Goal: Task Accomplishment & Management: Use online tool/utility

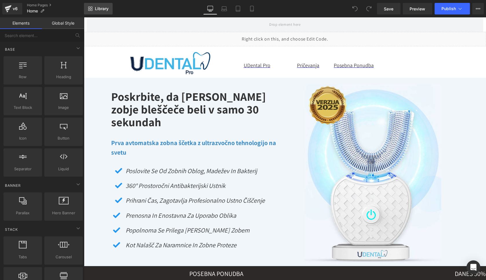
click at [103, 10] on span "Library" at bounding box center [102, 8] width 14 height 5
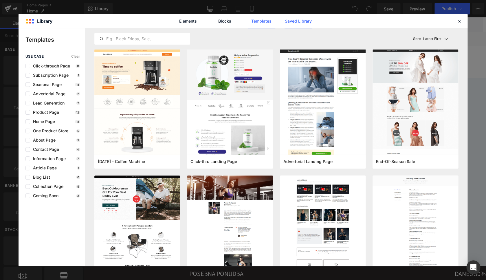
click at [303, 21] on link "Saved Library" at bounding box center [298, 21] width 27 height 14
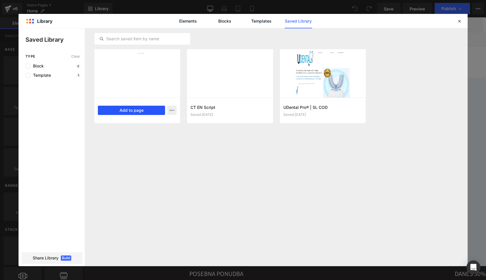
click at [131, 111] on button "Add to page" at bounding box center [131, 110] width 67 height 9
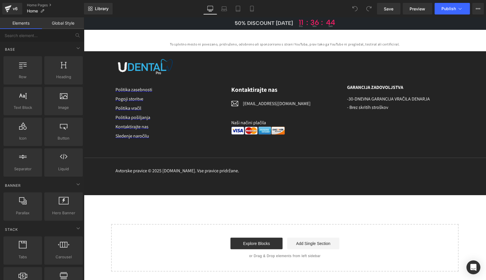
scroll to position [3371, 0]
click at [100, 9] on span "Library" at bounding box center [102, 8] width 14 height 5
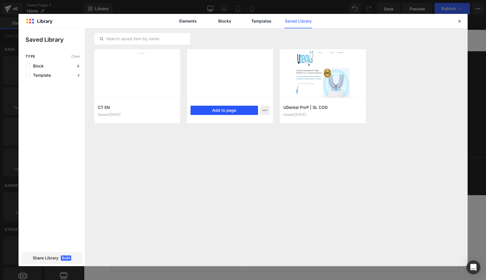
click at [209, 111] on button "Add to page" at bounding box center [223, 110] width 67 height 9
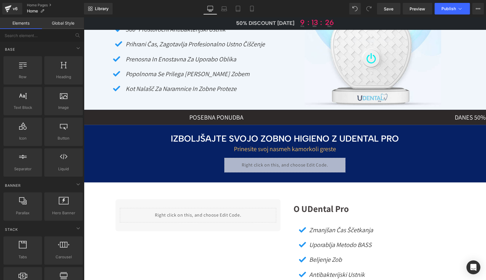
scroll to position [0, 0]
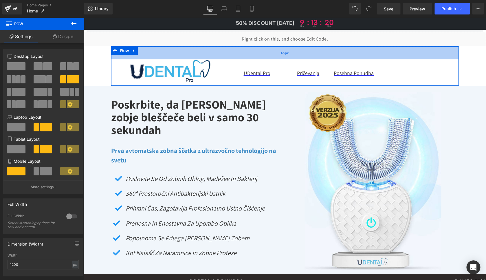
drag, startPoint x: 167, startPoint y: 47, endPoint x: 166, endPoint y: 55, distance: 7.8
click at [166, 55] on div "45px" at bounding box center [284, 52] width 347 height 13
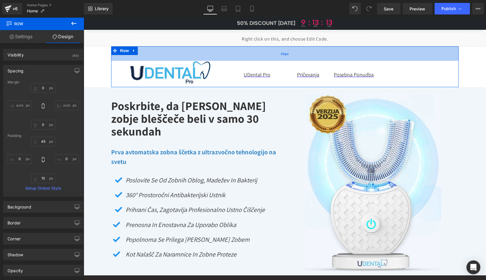
click at [176, 54] on div "50px" at bounding box center [284, 53] width 347 height 14
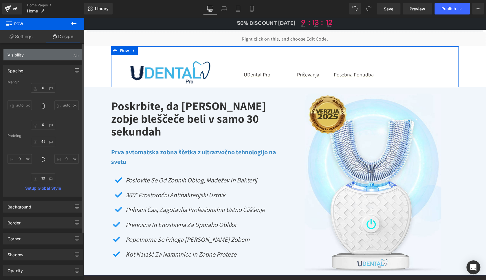
click at [73, 54] on div "(All)" at bounding box center [75, 54] width 6 height 10
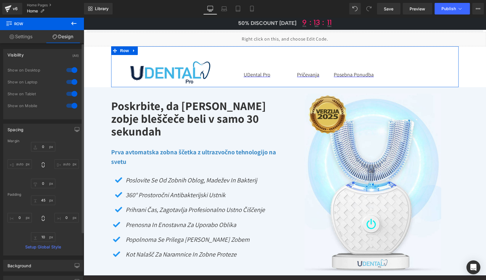
click at [73, 54] on div "(All)" at bounding box center [75, 54] width 6 height 10
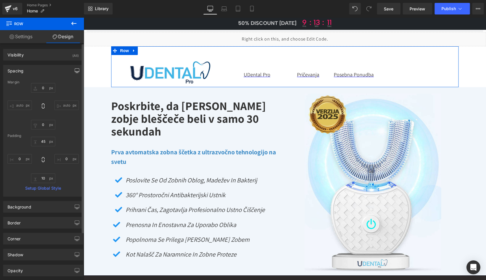
click at [75, 70] on icon "button" at bounding box center [77, 70] width 5 height 5
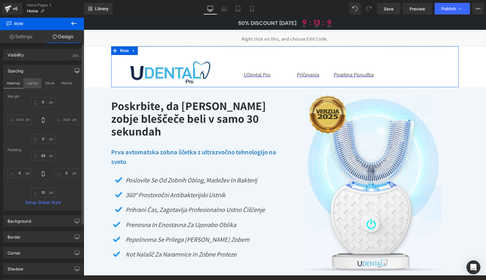
click at [27, 84] on button "Laptop" at bounding box center [32, 83] width 18 height 10
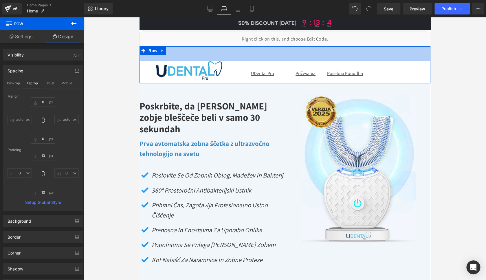
drag, startPoint x: 196, startPoint y: 49, endPoint x: 215, endPoint y: 38, distance: 21.1
click at [197, 59] on div "50px" at bounding box center [284, 53] width 291 height 14
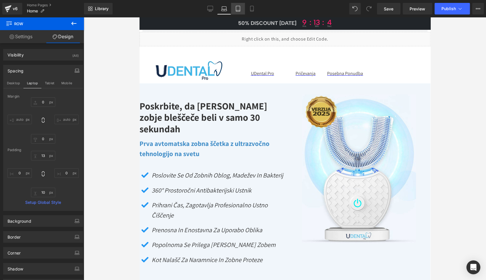
click at [237, 9] on icon at bounding box center [238, 9] width 6 height 6
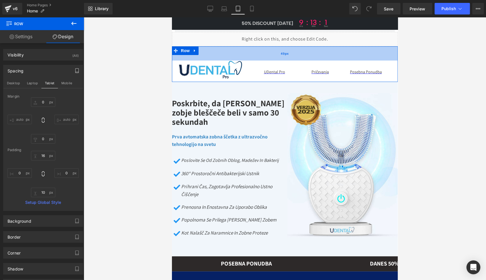
drag, startPoint x: 205, startPoint y: 49, endPoint x: 204, endPoint y: 59, distance: 9.6
click at [204, 59] on div "49px" at bounding box center [285, 53] width 226 height 14
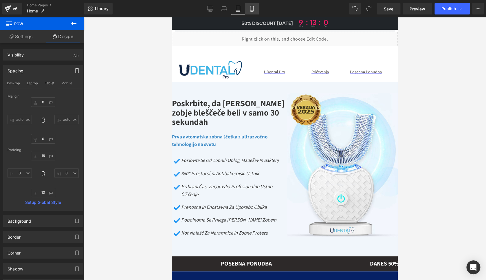
click at [255, 7] on icon at bounding box center [252, 9] width 6 height 6
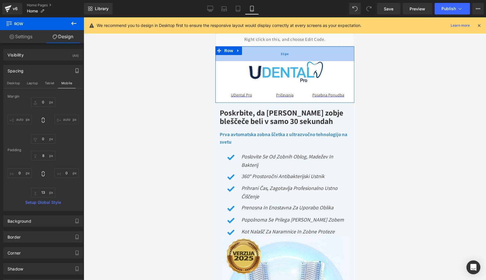
drag, startPoint x: 249, startPoint y: 47, endPoint x: 245, endPoint y: 59, distance: 13.3
click at [245, 59] on div "51px" at bounding box center [284, 53] width 139 height 15
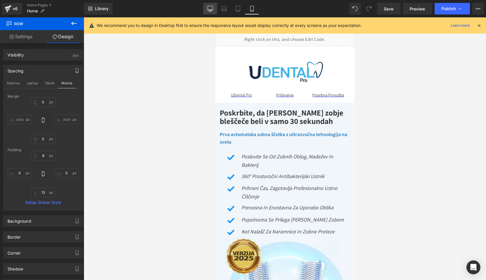
click at [207, 10] on link "Desktop" at bounding box center [210, 9] width 14 height 12
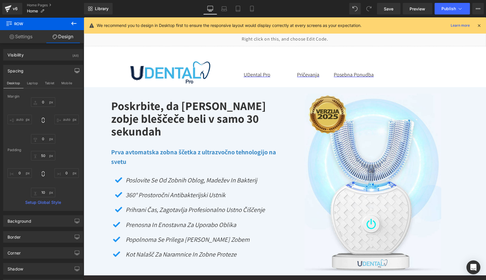
click at [481, 24] on icon at bounding box center [478, 25] width 5 height 5
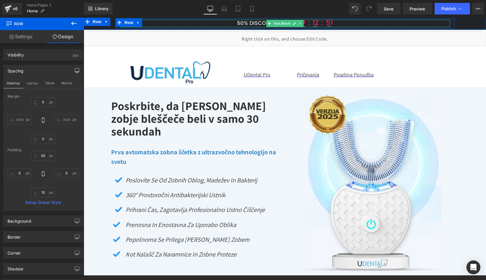
click at [259, 23] on span "50% DISCOUNT [DATE]" at bounding box center [266, 23] width 58 height 6
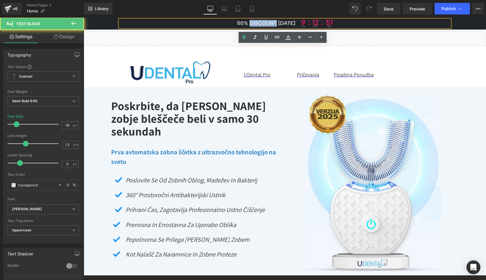
click at [259, 23] on span "50% DISCOUNT [DATE]" at bounding box center [266, 23] width 58 height 6
drag, startPoint x: 272, startPoint y: 24, endPoint x: 280, endPoint y: 23, distance: 7.5
click at [273, 24] on span "50% DISCOUNT [DATE]" at bounding box center [265, 23] width 58 height 6
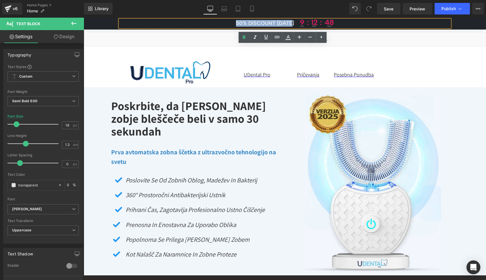
drag, startPoint x: 292, startPoint y: 23, endPoint x: 234, endPoint y: 23, distance: 57.9
click at [236, 23] on span "50% DISCOUNT [DATE]" at bounding box center [265, 23] width 58 height 6
click at [291, 38] on icon at bounding box center [288, 37] width 7 height 7
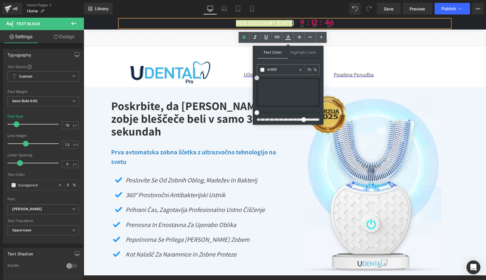
click at [255, 77] on span at bounding box center [256, 78] width 5 height 5
click at [309, 69] on input "75" at bounding box center [310, 69] width 6 height 6
type input "100"
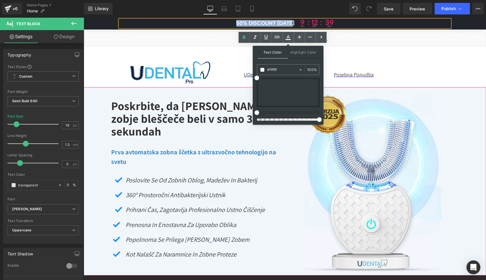
click at [101, 132] on span "Poskrbite, da [PERSON_NAME] zobje bleščeče beli v samo 30 sekundah Heading Prva…" at bounding box center [285, 179] width 402 height 184
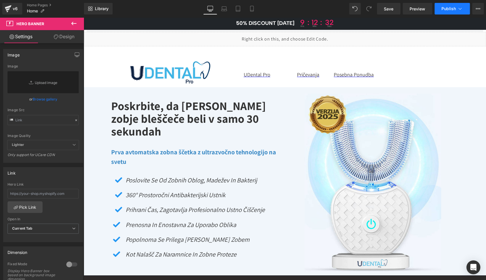
click at [459, 8] on icon at bounding box center [459, 9] width 3 height 2
drag, startPoint x: 189, startPoint y: 126, endPoint x: 110, endPoint y: 107, distance: 81.6
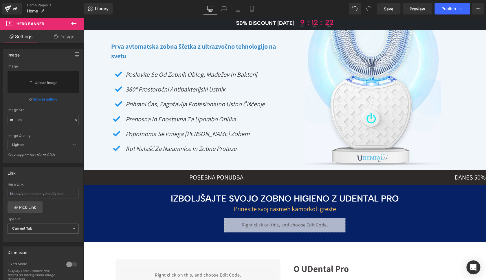
scroll to position [116, 0]
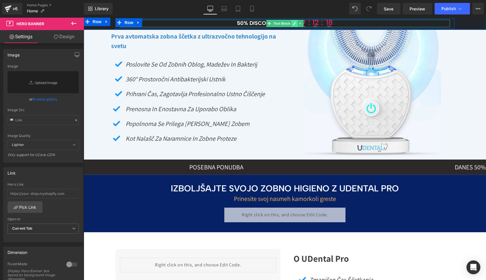
click at [293, 23] on icon at bounding box center [294, 23] width 3 height 3
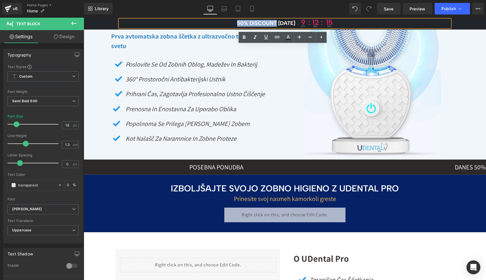
drag, startPoint x: 274, startPoint y: 23, endPoint x: 235, endPoint y: 24, distance: 38.8
click at [237, 24] on span "50% DISCOUNT [DATE]" at bounding box center [266, 23] width 58 height 6
click at [237, 22] on span "50% DISCOUNT [DATE]" at bounding box center [266, 23] width 58 height 6
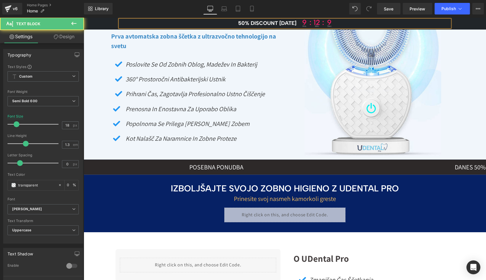
click at [233, 23] on p "50% DISCOUNT [DATE] 9 hrs : 12 : min 9 sec" at bounding box center [285, 24] width 330 height 8
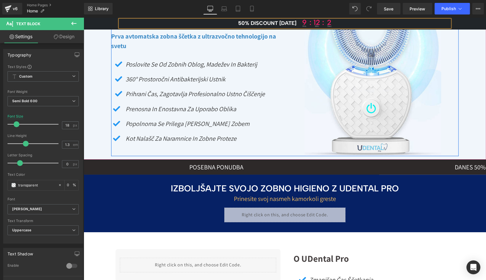
click at [219, 54] on div "Poskrbite, da [PERSON_NAME] zobje bleščeče beli v samo 30 sekundah Heading Prva…" at bounding box center [198, 61] width 174 height 166
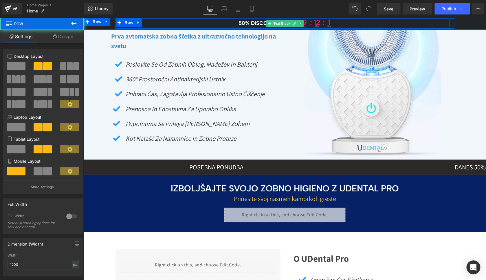
click at [232, 24] on p "50% DISCOUNT [DATE] 9 hrs : 12 : min 1 sec" at bounding box center [285, 24] width 330 height 8
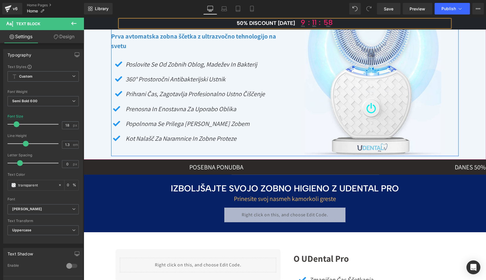
click at [179, 82] on icon "360° prostoročni antibakterijski ustnik" at bounding box center [176, 79] width 100 height 8
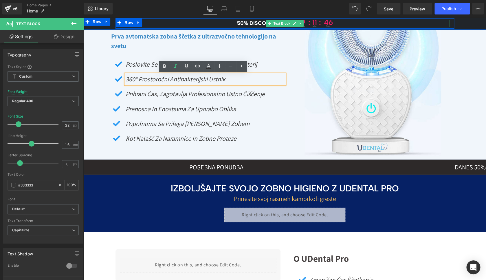
click at [233, 24] on p "50% DISCOUNT [DATE] 9 hrs : 11 : min 46 sec" at bounding box center [285, 24] width 330 height 8
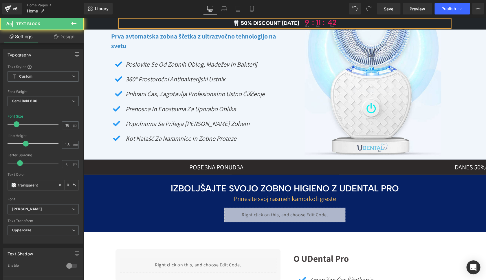
click at [295, 23] on span "🦷 50% DISCOUNT [DATE]" at bounding box center [266, 23] width 66 height 6
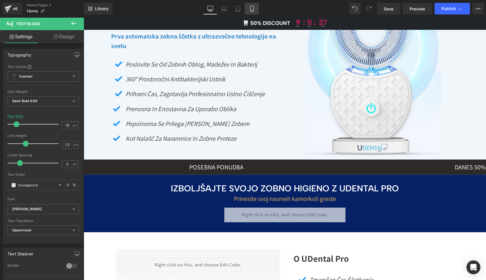
click at [251, 6] on icon at bounding box center [252, 9] width 6 height 6
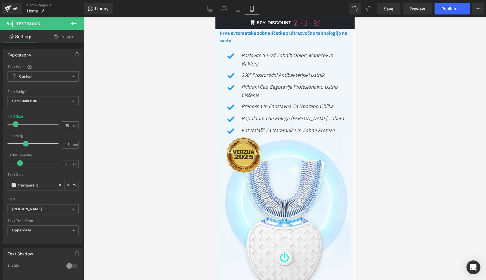
scroll to position [100, 0]
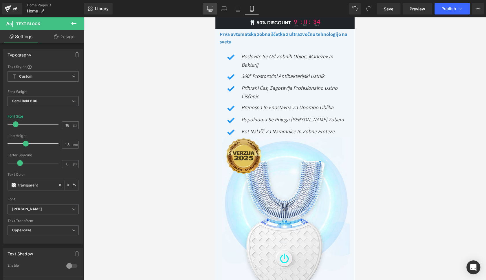
click at [207, 8] on link "Desktop" at bounding box center [210, 9] width 14 height 12
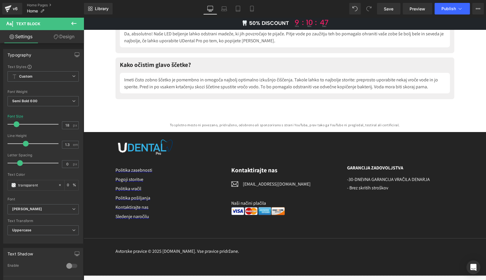
scroll to position [3395, 0]
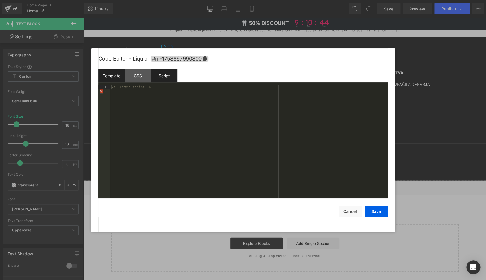
click at [170, 76] on div "Script" at bounding box center [164, 75] width 26 height 13
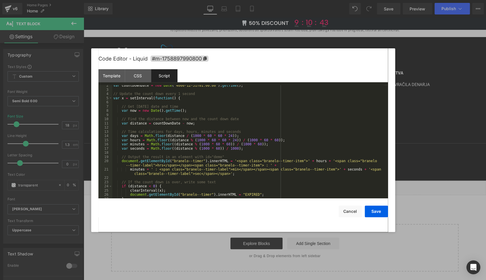
scroll to position [34, 0]
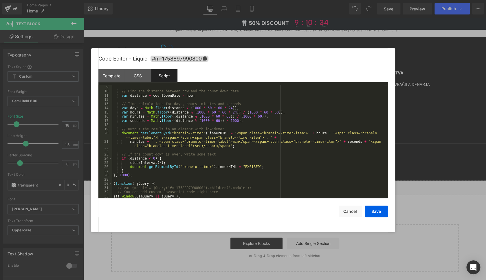
drag, startPoint x: 163, startPoint y: 138, endPoint x: 165, endPoint y: 151, distance: 12.8
click at [163, 138] on div "// Find the distance between now and the count down date var distance = countDo…" at bounding box center [247, 146] width 271 height 122
click at [200, 147] on div "// Find the distance between now and the count down date var distance = countDo…" at bounding box center [247, 146] width 271 height 122
click at [375, 212] on button "Save" at bounding box center [376, 211] width 23 height 12
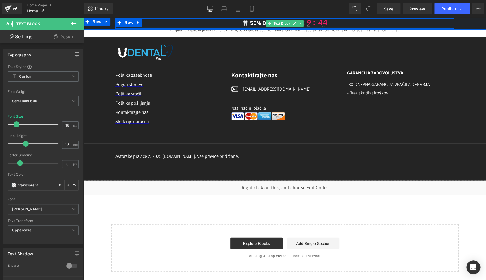
click at [293, 24] on icon at bounding box center [294, 23] width 3 height 3
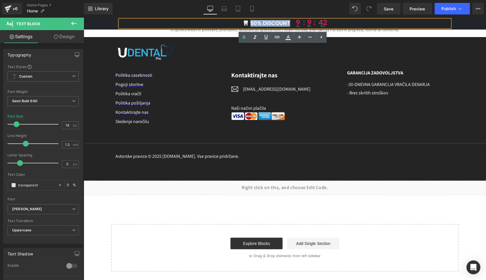
drag, startPoint x: 287, startPoint y: 23, endPoint x: 249, endPoint y: 25, distance: 37.4
click at [249, 25] on span "🦷 50% DISCOUNT" at bounding box center [266, 23] width 47 height 6
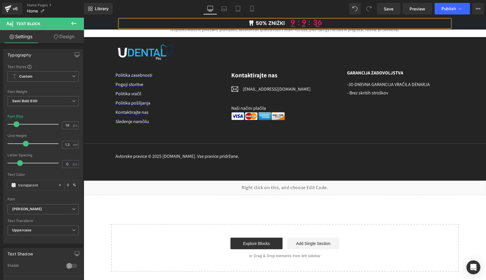
drag, startPoint x: 319, startPoint y: 23, endPoint x: 289, endPoint y: 22, distance: 30.4
click at [289, 22] on p "🦷 50% ZNIŻKI 9 hrs : 9 : min 36 sec" at bounding box center [285, 24] width 330 height 8
click at [266, 25] on span "🦷 50% ZNIŻKI" at bounding box center [266, 23] width 37 height 6
drag, startPoint x: 282, startPoint y: 23, endPoint x: 253, endPoint y: 25, distance: 28.5
click at [253, 25] on span "🦷 50% ZNIŻKI" at bounding box center [266, 23] width 37 height 6
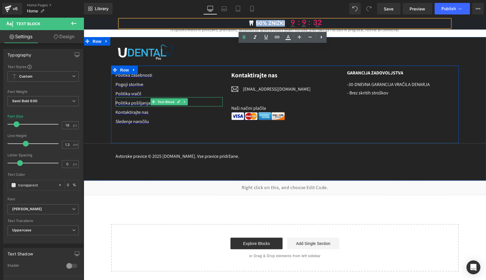
click at [186, 102] on link at bounding box center [184, 101] width 6 height 7
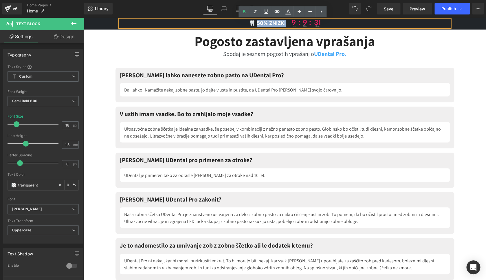
scroll to position [2913, 0]
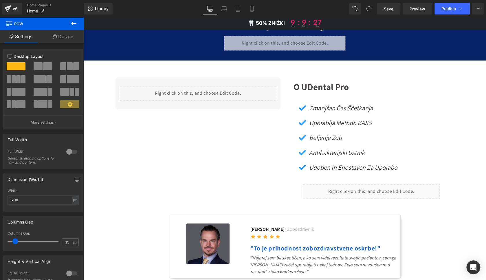
scroll to position [0, 0]
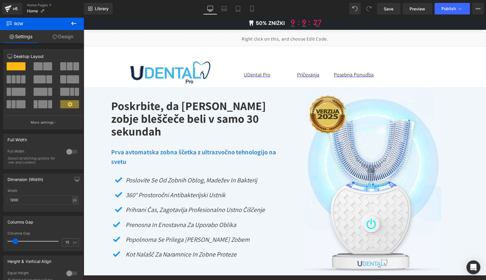
drag, startPoint x: 484, startPoint y: 194, endPoint x: 567, endPoint y: 34, distance: 180.8
click at [42, 5] on link "Home Pages" at bounding box center [55, 5] width 57 height 5
